Goal: Task Accomplishment & Management: Use online tool/utility

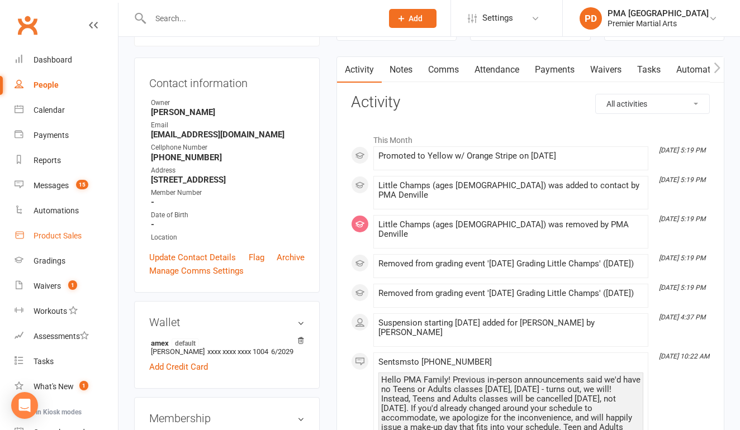
click at [51, 232] on div "Product Sales" at bounding box center [58, 235] width 48 height 9
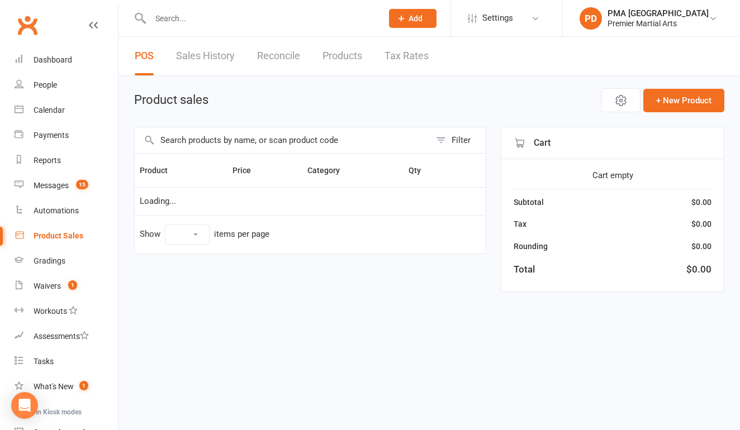
select select "10"
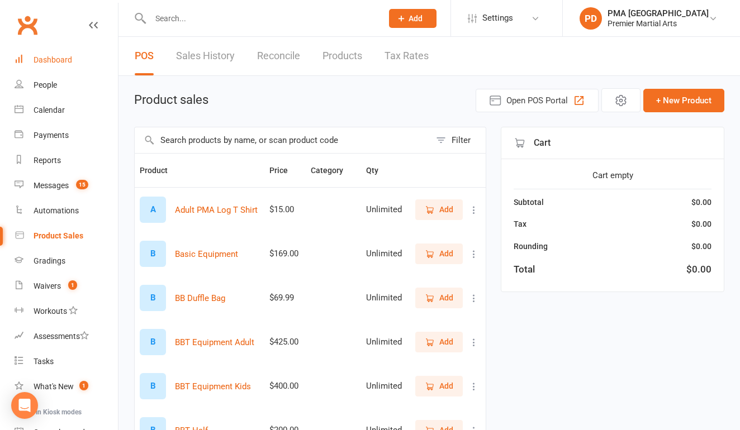
click at [45, 62] on div "Dashboard" at bounding box center [53, 59] width 39 height 9
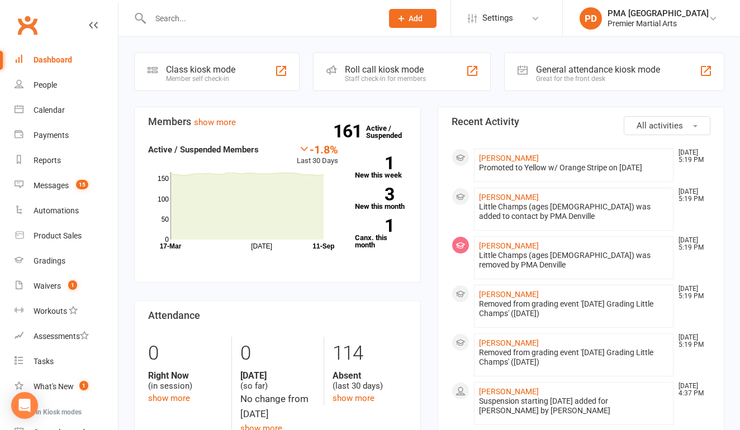
click at [602, 70] on div "General attendance kiosk mode" at bounding box center [598, 69] width 124 height 11
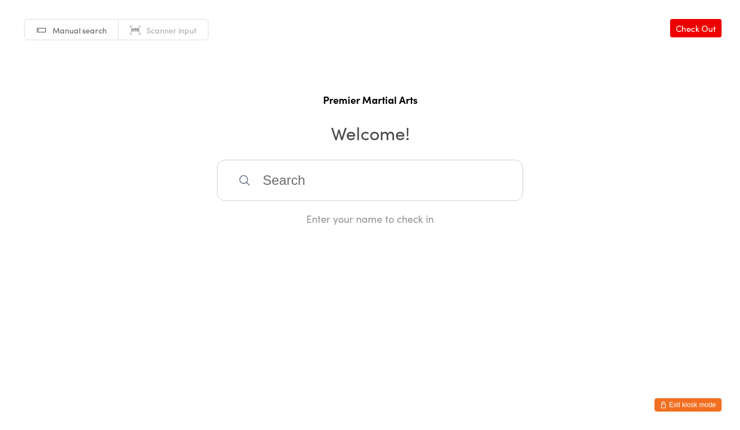
click at [326, 181] on input "search" at bounding box center [370, 180] width 306 height 41
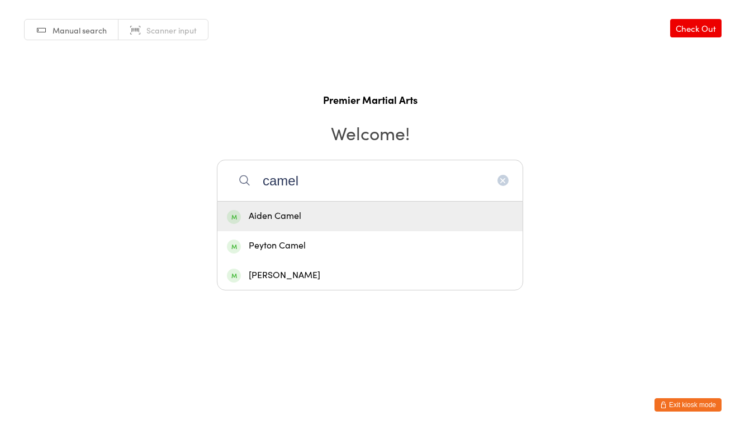
type input "camel"
click at [298, 222] on div "Aiden Camel" at bounding box center [370, 216] width 286 height 15
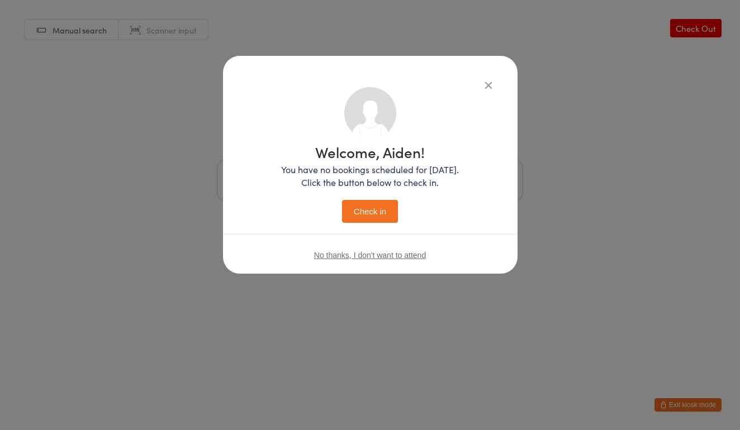
click at [361, 220] on button "Check in" at bounding box center [370, 211] width 56 height 23
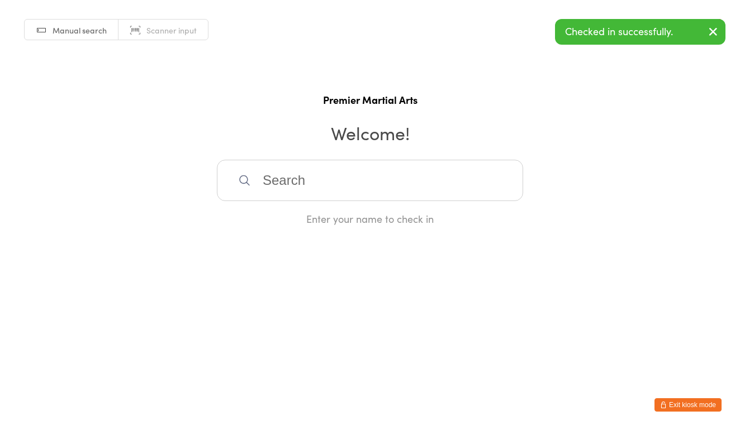
click at [338, 176] on input "search" at bounding box center [370, 180] width 306 height 41
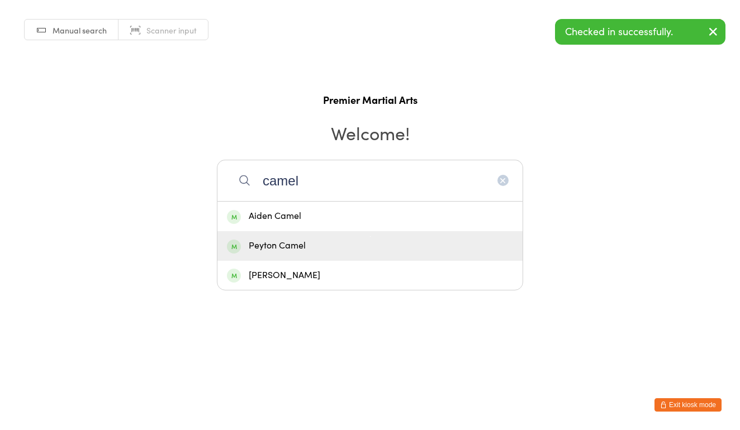
type input "camel"
click at [276, 244] on div "Peyton Camel" at bounding box center [370, 246] width 286 height 15
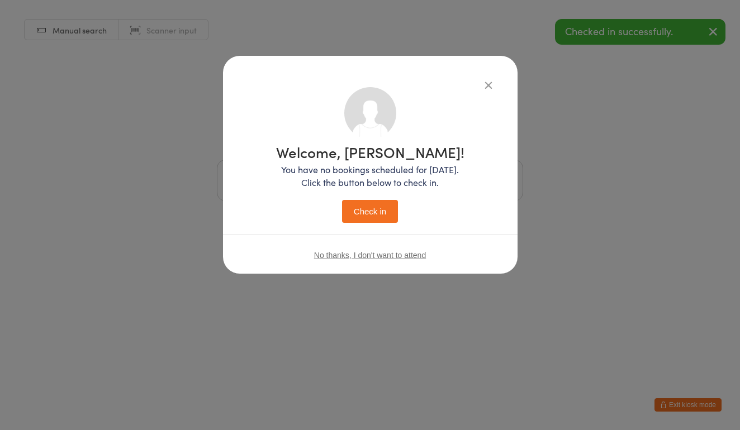
click at [359, 214] on button "Check in" at bounding box center [370, 211] width 56 height 23
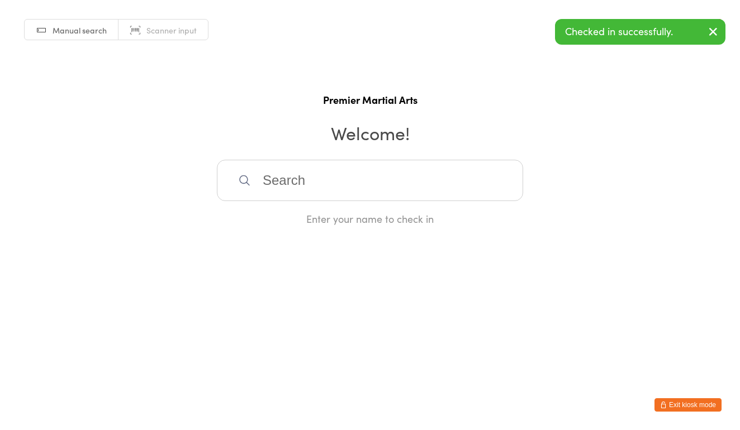
click at [366, 185] on input "search" at bounding box center [370, 180] width 306 height 41
type input "lay"
drag, startPoint x: 358, startPoint y: 187, endPoint x: 310, endPoint y: 220, distance: 58.0
click at [310, 220] on div "Aly Agenor" at bounding box center [370, 216] width 286 height 15
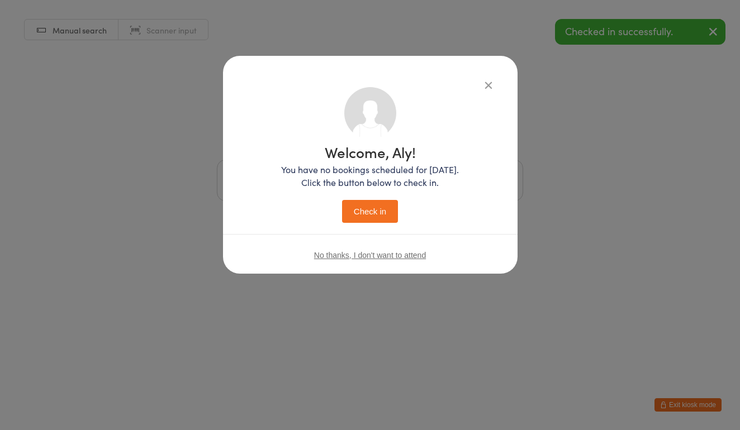
click at [358, 216] on button "Check in" at bounding box center [370, 211] width 56 height 23
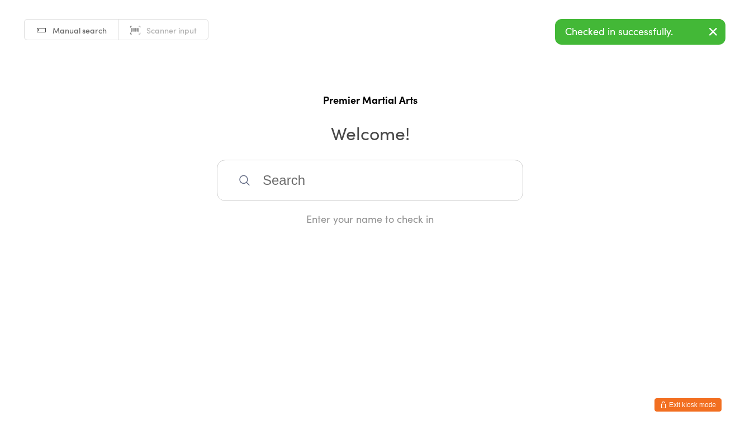
click at [363, 183] on input "search" at bounding box center [370, 180] width 306 height 41
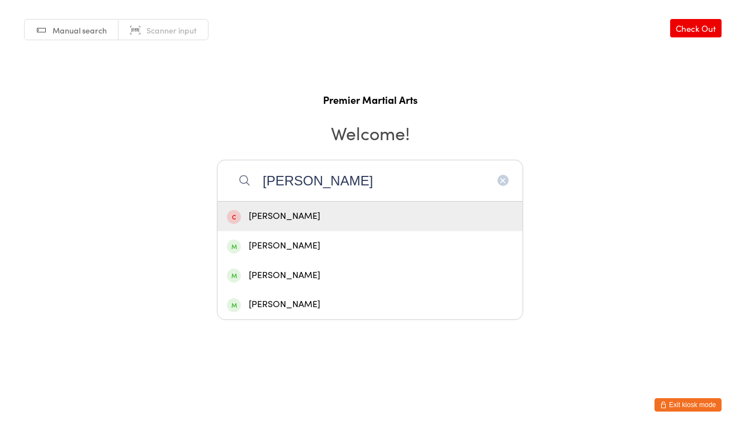
type input "Andrew"
drag, startPoint x: 363, startPoint y: 183, endPoint x: 308, endPoint y: 244, distance: 82.3
click at [308, 244] on div "Andrew Langford" at bounding box center [370, 246] width 286 height 15
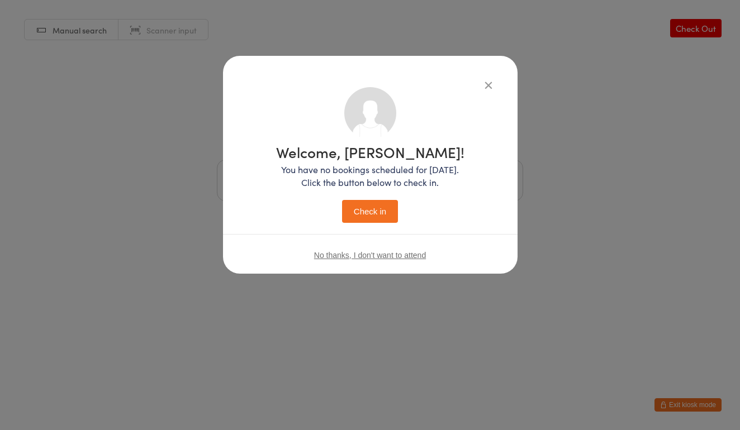
click at [390, 207] on button "Check in" at bounding box center [370, 211] width 56 height 23
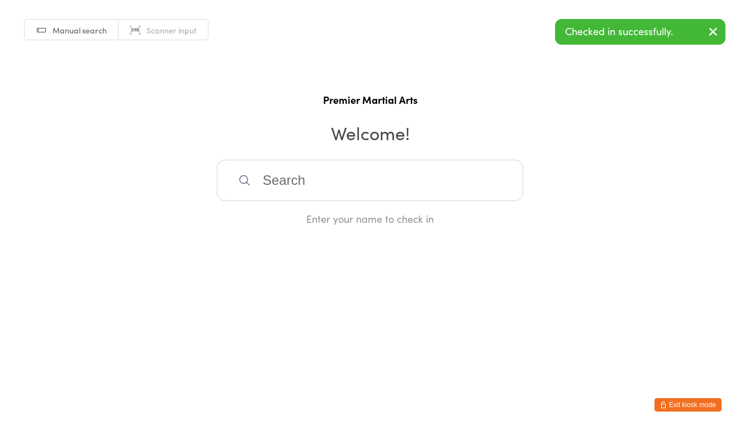
click at [358, 183] on input "search" at bounding box center [370, 180] width 306 height 41
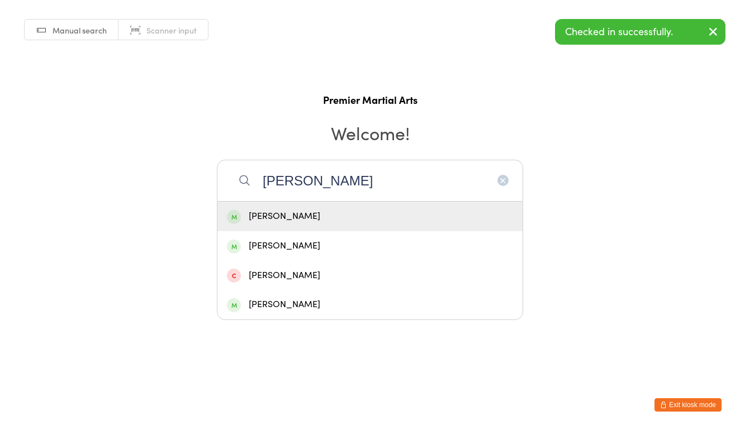
type input "Matthew"
drag, startPoint x: 358, startPoint y: 183, endPoint x: 310, endPoint y: 243, distance: 76.3
click at [310, 243] on div "Matthew Langford" at bounding box center [370, 246] width 286 height 15
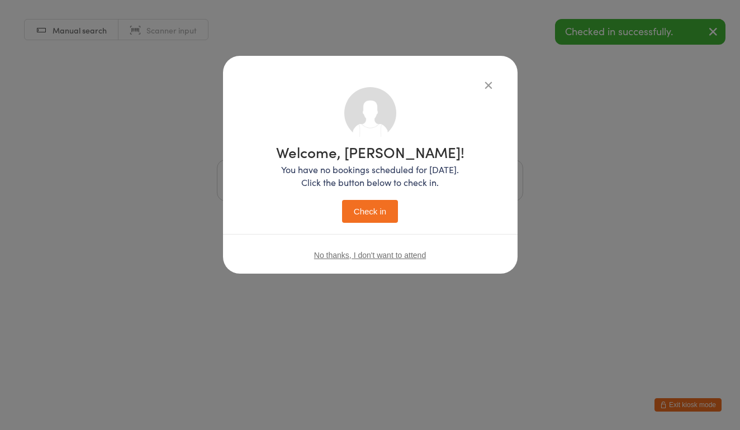
click at [371, 202] on button "Check in" at bounding box center [370, 211] width 56 height 23
